Goal: Transaction & Acquisition: Download file/media

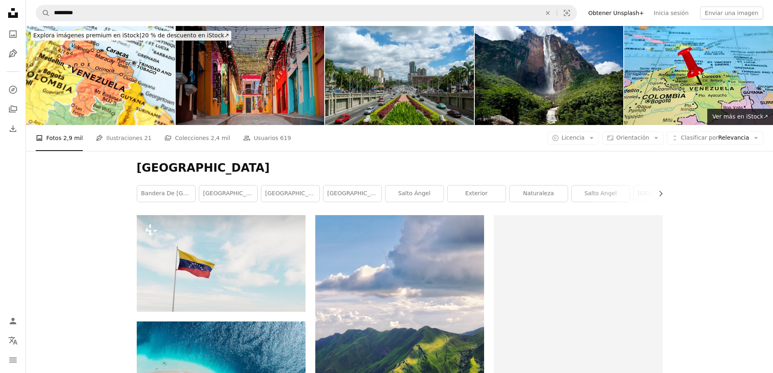
scroll to position [974, 0]
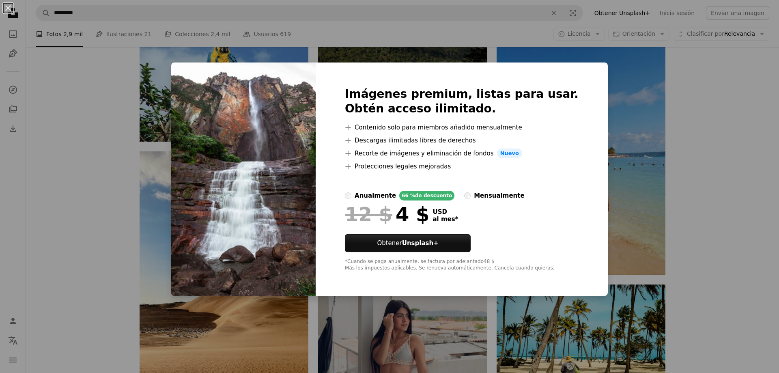
click at [574, 72] on div "Imágenes premium, listas para usar. Obtén acceso ilimitado. A plus sign Conteni…" at bounding box center [462, 180] width 292 height 234
click at [635, 170] on div "An X shape Imágenes premium, listas para usar. Obtén acceso ilimitado. A plus s…" at bounding box center [389, 186] width 779 height 373
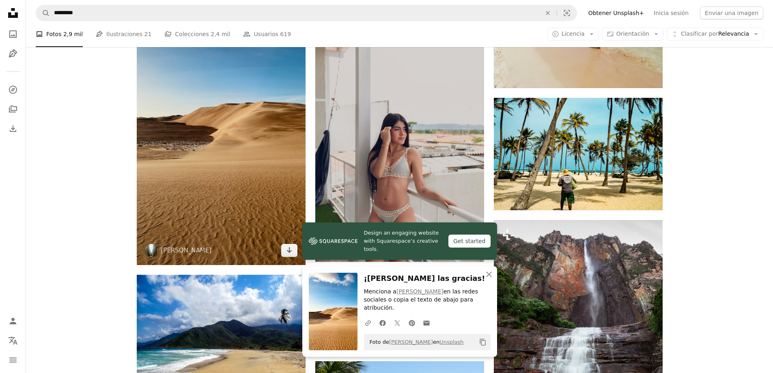
scroll to position [1218, 0]
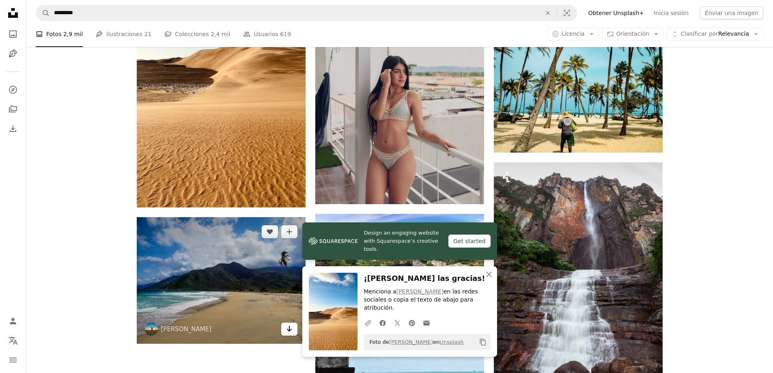
click at [291, 324] on icon "Arrow pointing down" at bounding box center [289, 329] width 6 height 10
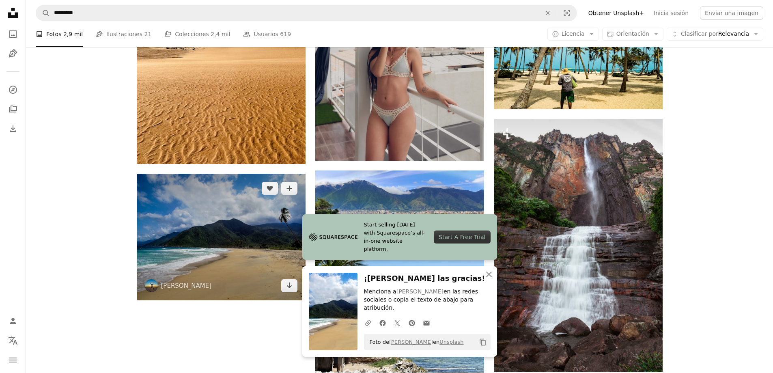
scroll to position [1262, 0]
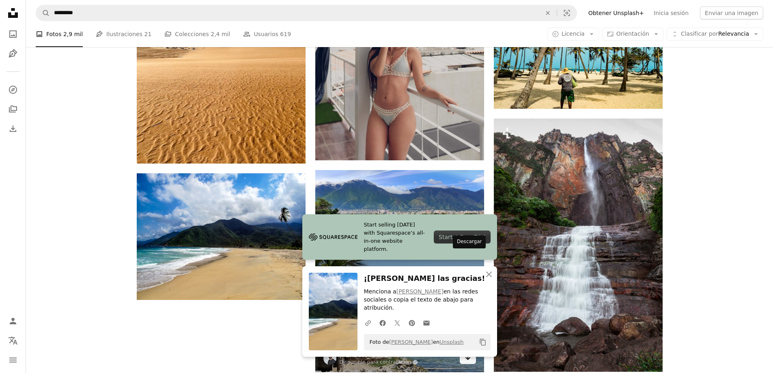
click at [464, 351] on link "Arrow pointing down" at bounding box center [468, 357] width 16 height 13
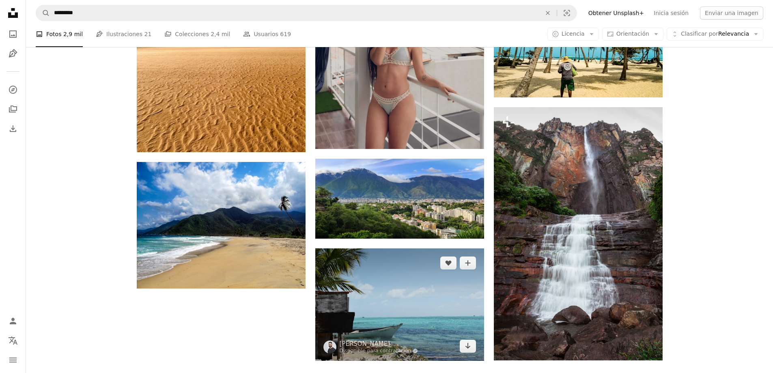
scroll to position [1343, 0]
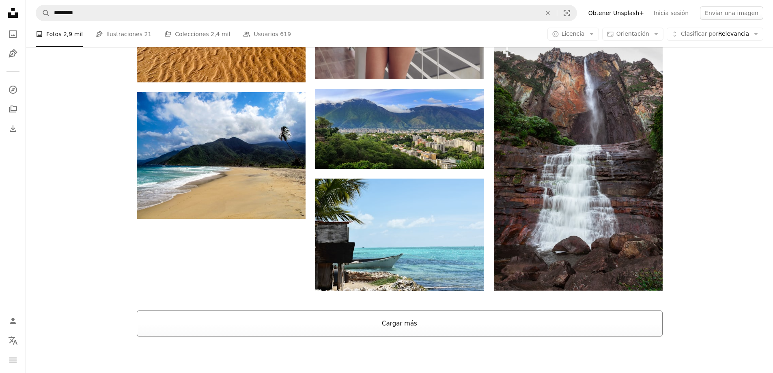
click at [413, 311] on button "Cargar más" at bounding box center [400, 324] width 526 height 26
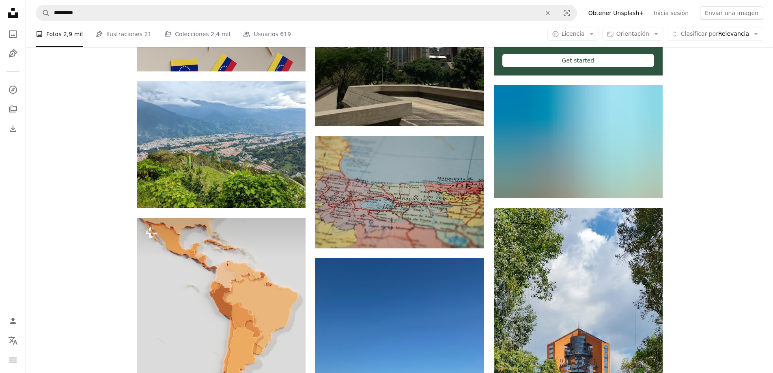
scroll to position [3292, 0]
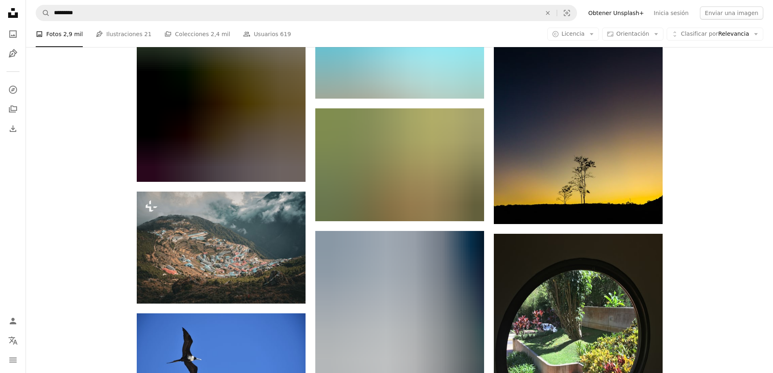
scroll to position [8366, 0]
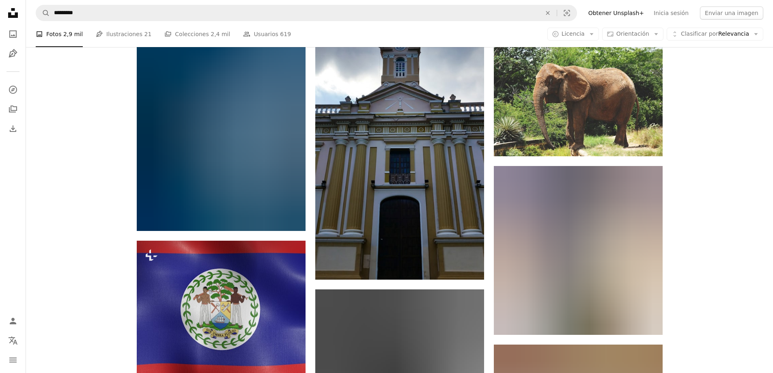
scroll to position [9625, 0]
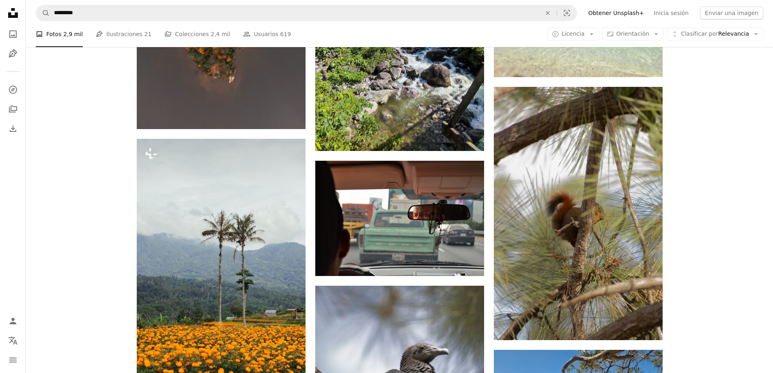
scroll to position [11208, 0]
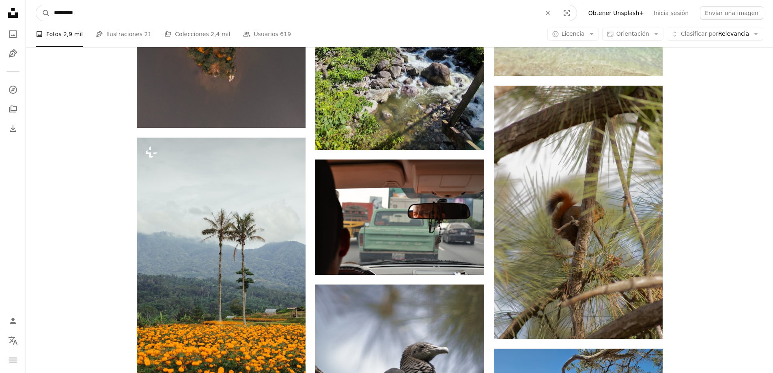
click at [152, 7] on input "*********" at bounding box center [294, 12] width 489 height 15
type input "**********"
click at [36, 5] on button "A magnifying glass" at bounding box center [43, 12] width 14 height 15
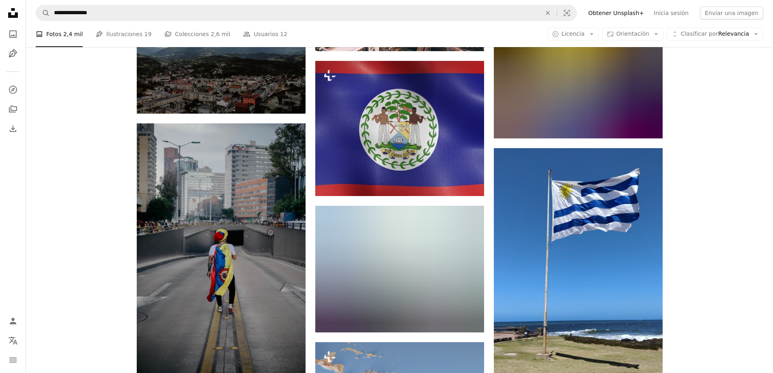
scroll to position [2111, 0]
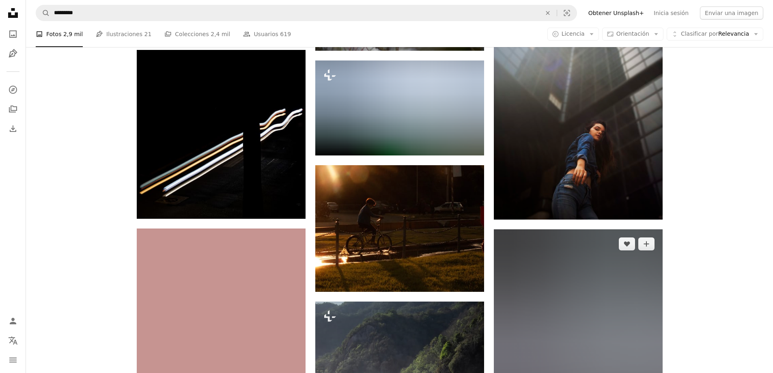
scroll to position [11939, 0]
